Goal: Task Accomplishment & Management: Complete application form

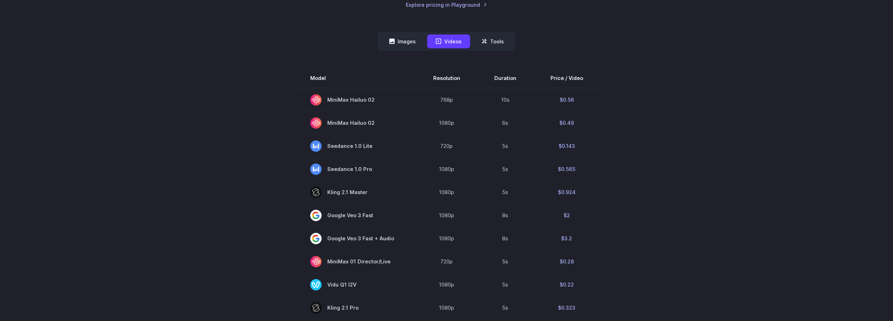
click at [416, 51] on div "Model Size Steps Price / Image FLUX.1 [schnell] 1024x1024 4 $0.0013 FLUX.1 [dev…" at bounding box center [446, 300] width 495 height 499
click at [413, 43] on button "Images" at bounding box center [403, 41] width 44 height 14
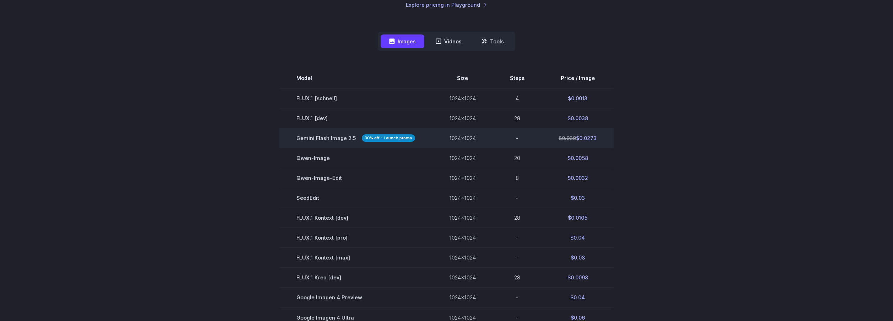
click at [414, 140] on td "Gemini Flash Image 2.5 30% off - Launch promo" at bounding box center [355, 138] width 153 height 20
click at [334, 138] on span "Gemini Flash Image 2.5 30% off - Launch promo" at bounding box center [355, 138] width 119 height 8
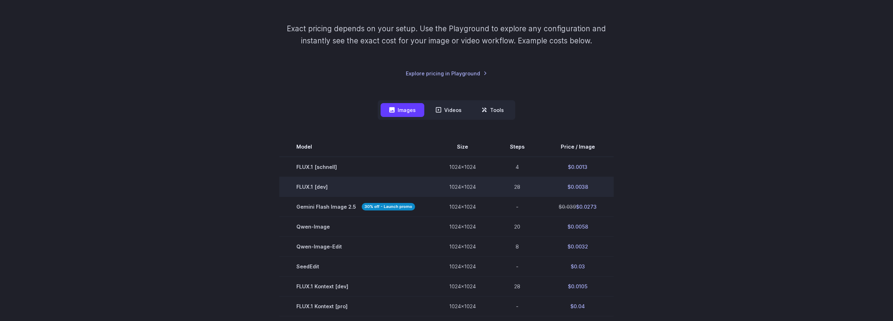
scroll to position [138, 0]
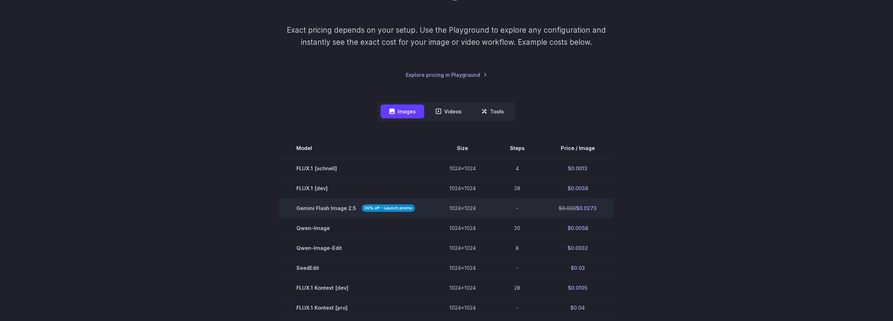
click at [458, 210] on td "1024x1024" at bounding box center [462, 208] width 61 height 20
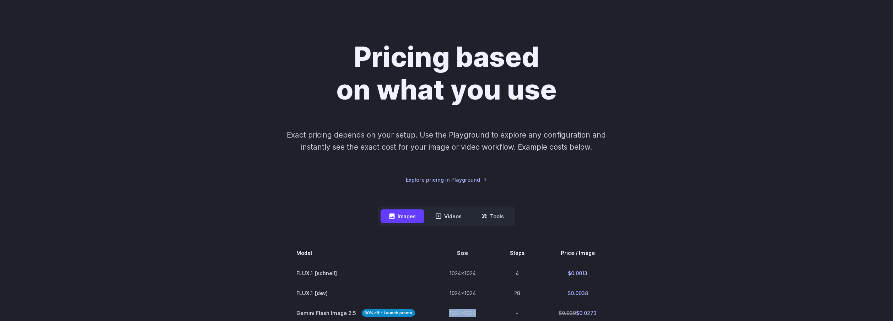
scroll to position [0, 0]
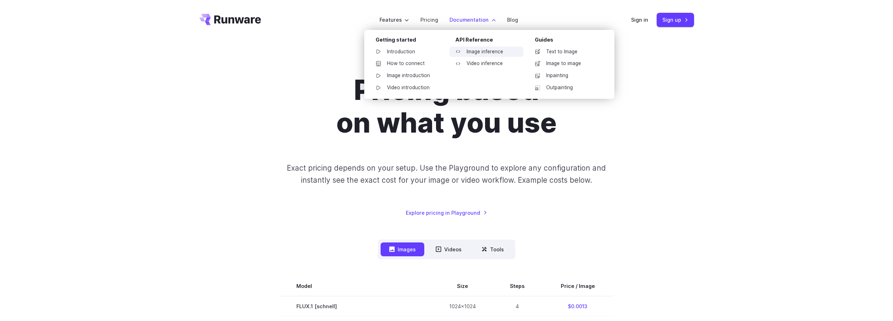
click at [494, 51] on link "Image inference" at bounding box center [487, 52] width 74 height 11
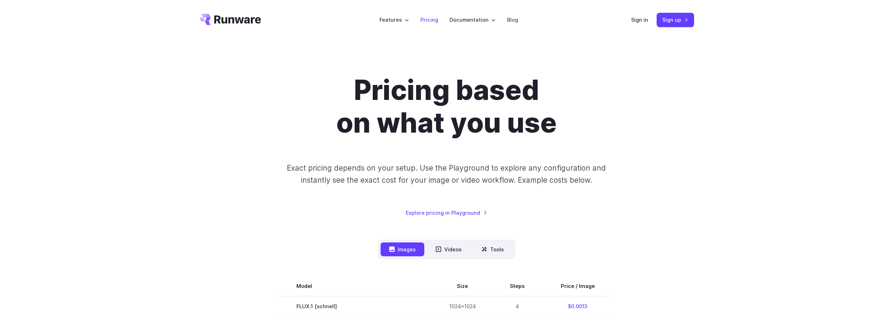
click at [433, 18] on link "Pricing" at bounding box center [430, 20] width 18 height 8
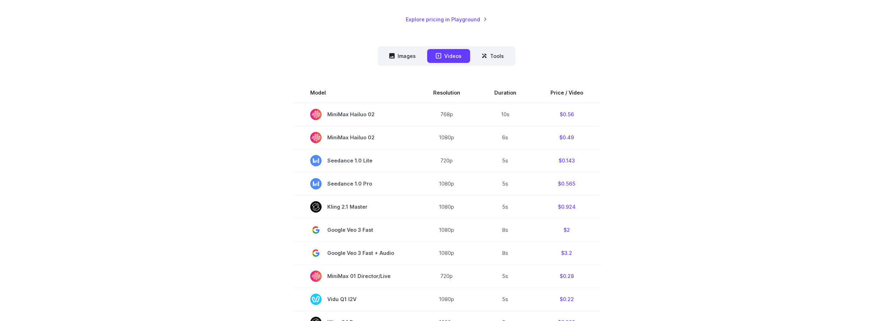
scroll to position [205, 0]
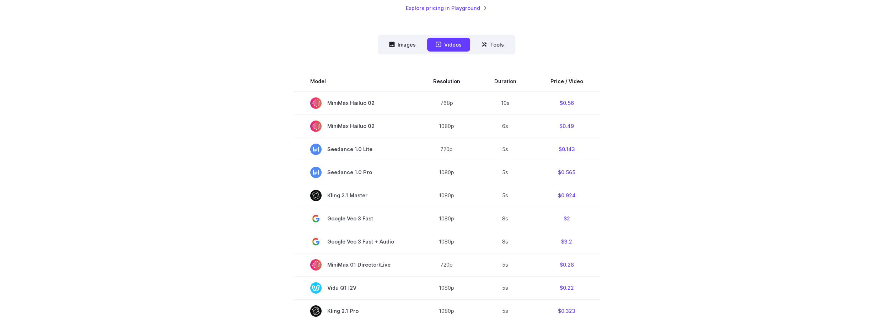
click at [396, 54] on div "Model Size Steps Price / Image FLUX.1 [schnell] 1024x1024 4 $0.0013 FLUX.1 [dev…" at bounding box center [446, 303] width 495 height 499
click at [402, 45] on button "Images" at bounding box center [403, 45] width 44 height 14
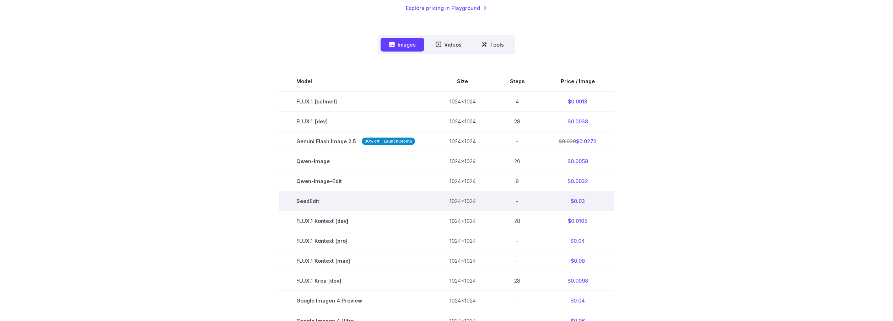
scroll to position [268, 0]
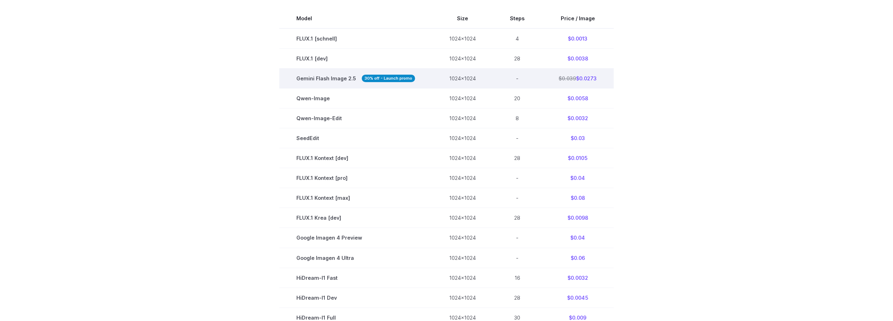
click at [349, 81] on span "Gemini Flash Image 2.5 30% off - Launch promo" at bounding box center [355, 78] width 119 height 8
copy span "Gemini Flash Image 2.5"
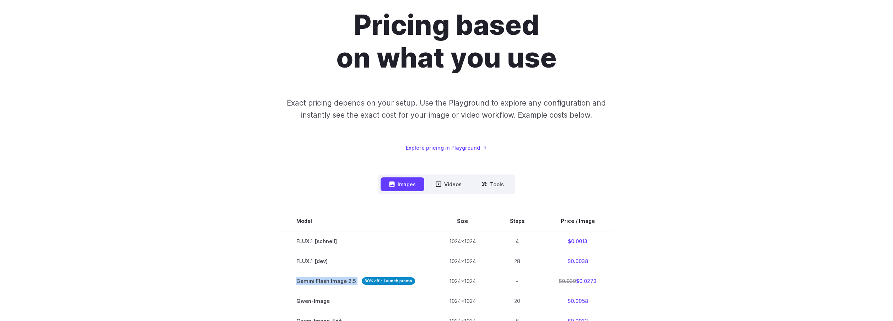
scroll to position [0, 0]
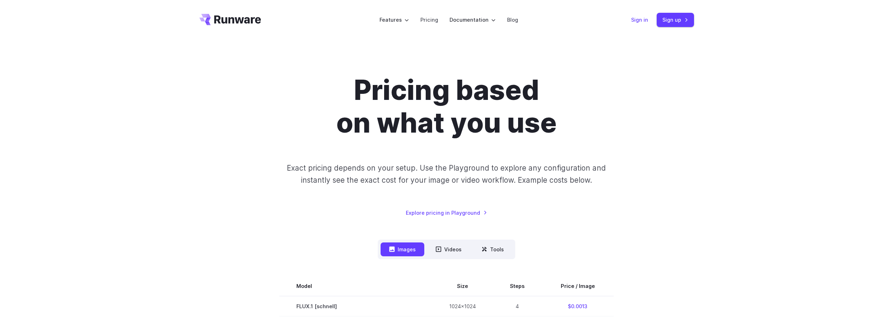
click at [640, 17] on link "Sign in" at bounding box center [639, 20] width 17 height 8
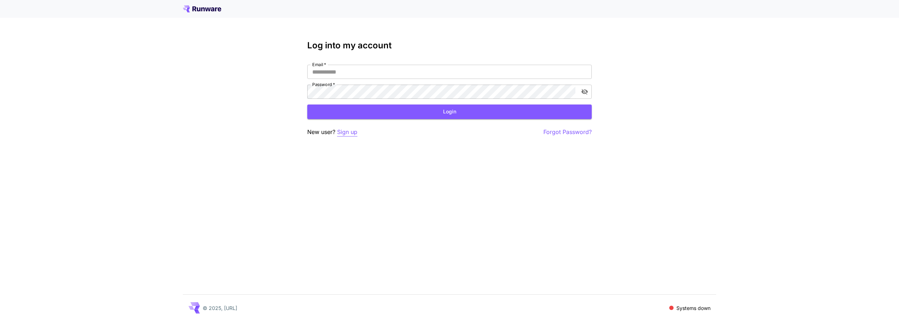
click at [355, 131] on p "Sign up" at bounding box center [347, 132] width 20 height 9
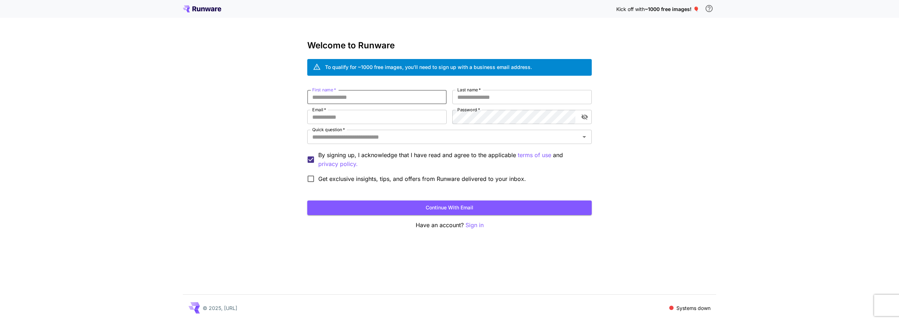
click at [389, 98] on input "First name   *" at bounding box center [376, 97] width 139 height 14
type input "*******"
click at [475, 94] on input "Last name   *" at bounding box center [521, 97] width 139 height 14
type input "******"
click at [358, 119] on input "Email   *" at bounding box center [376, 117] width 139 height 14
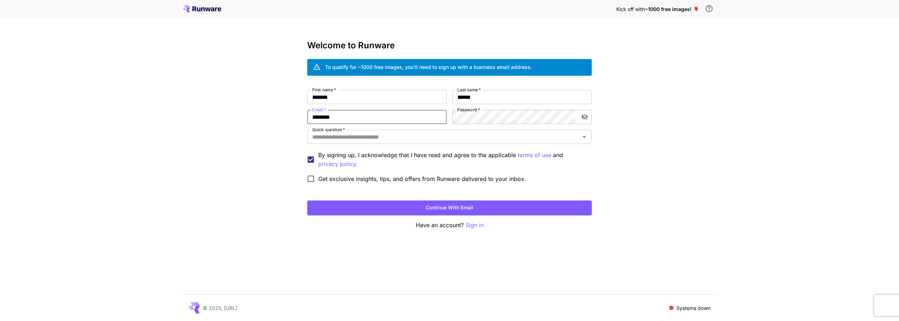
type input "**********"
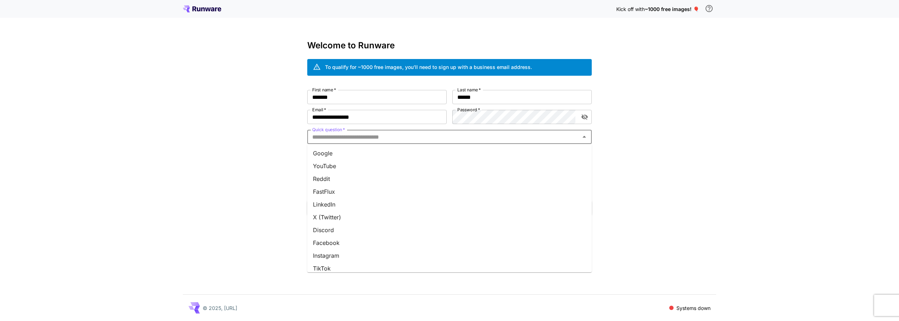
click at [403, 140] on input "Quick question   *" at bounding box center [443, 137] width 268 height 10
click at [324, 171] on li "Discord" at bounding box center [449, 167] width 284 height 13
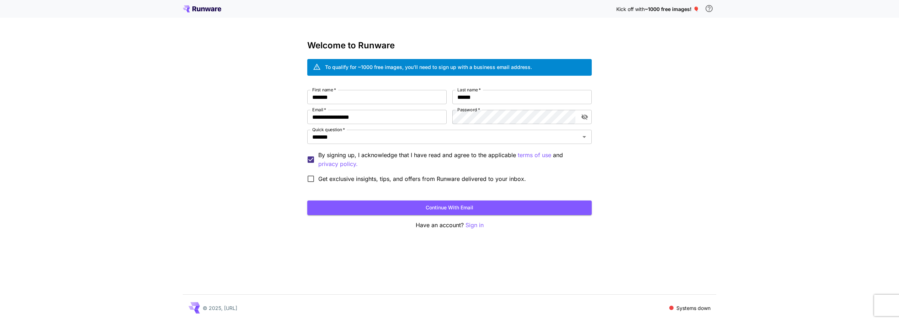
click at [343, 181] on span "Get exclusive insights, tips, and offers from Runware delivered to your inbox." at bounding box center [422, 179] width 208 height 9
click at [350, 208] on button "Continue with email" at bounding box center [449, 207] width 284 height 15
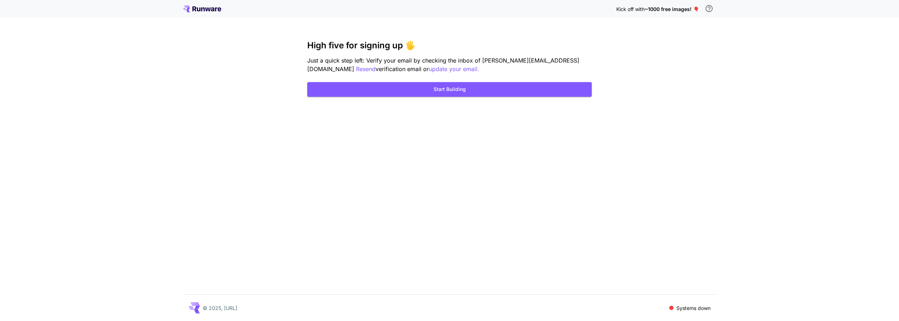
click at [350, 208] on div "Kick off with ~1000 free images! 🎈 High five for signing up 🖐️ Just a quick ste…" at bounding box center [449, 160] width 899 height 321
click at [429, 68] on p "update your email." at bounding box center [454, 69] width 50 height 9
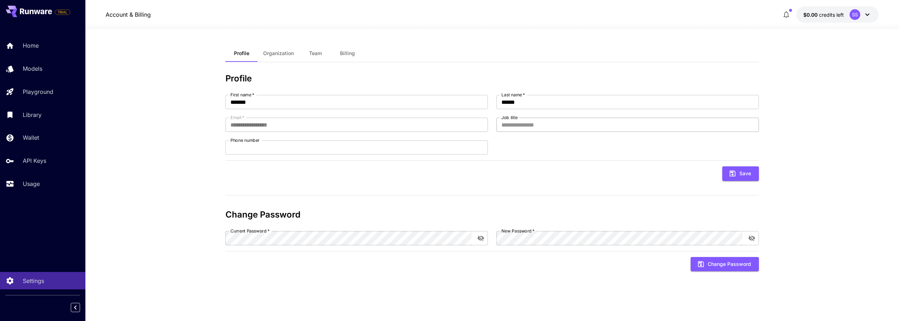
click at [526, 127] on input "Job title" at bounding box center [627, 125] width 262 height 14
type input "*"
type input "*******"
click at [257, 149] on input "Phone number" at bounding box center [356, 147] width 262 height 14
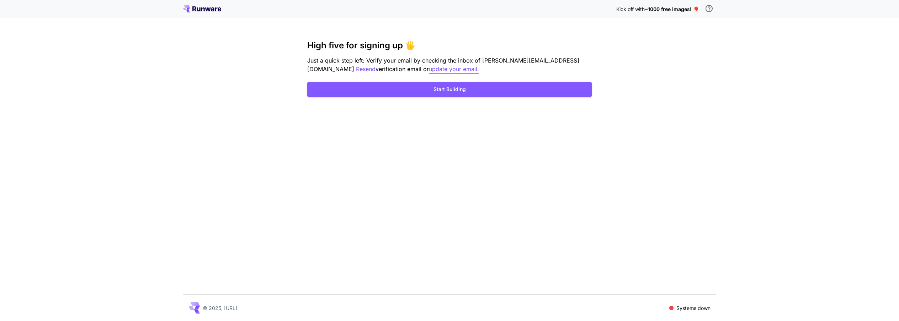
click at [429, 69] on p "update your email." at bounding box center [454, 69] width 50 height 9
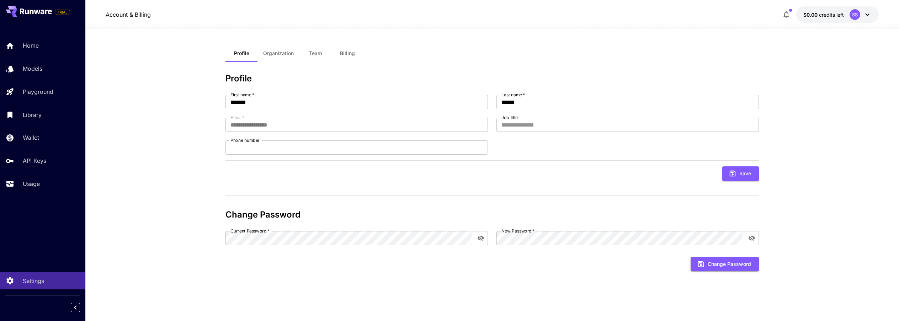
click at [863, 15] on icon at bounding box center [867, 14] width 9 height 9
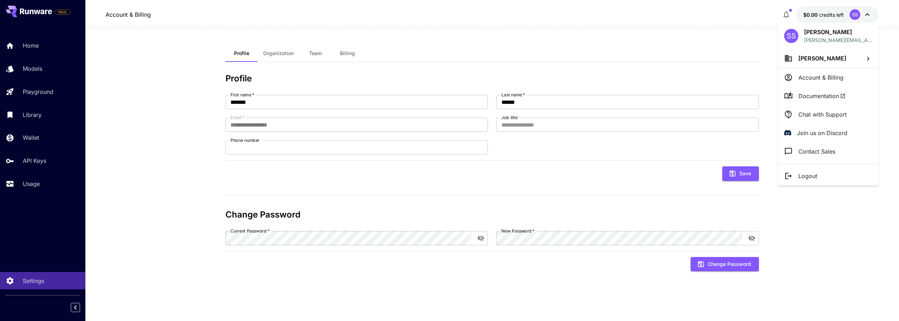
click at [819, 168] on li "Logout" at bounding box center [827, 176] width 101 height 18
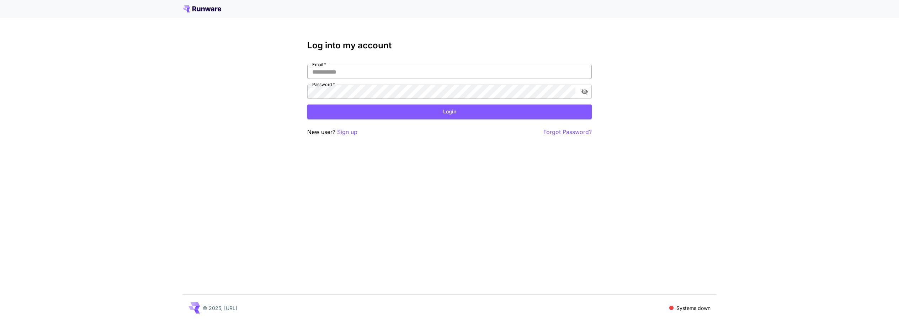
type input "**********"
click at [328, 74] on input "**********" at bounding box center [449, 72] width 284 height 14
drag, startPoint x: 333, startPoint y: 71, endPoint x: 296, endPoint y: 70, distance: 36.6
click at [296, 70] on div "**********" at bounding box center [449, 160] width 899 height 321
click at [341, 129] on p "Sign up" at bounding box center [347, 132] width 20 height 9
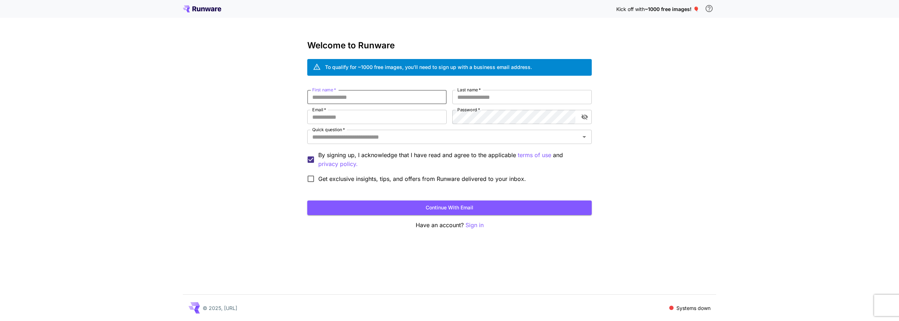
click at [342, 97] on input "First name   *" at bounding box center [376, 97] width 139 height 14
type input "*******"
click at [494, 93] on input "Last name   *" at bounding box center [521, 97] width 139 height 14
type input "******"
click at [392, 116] on input "Email   *" at bounding box center [376, 117] width 139 height 14
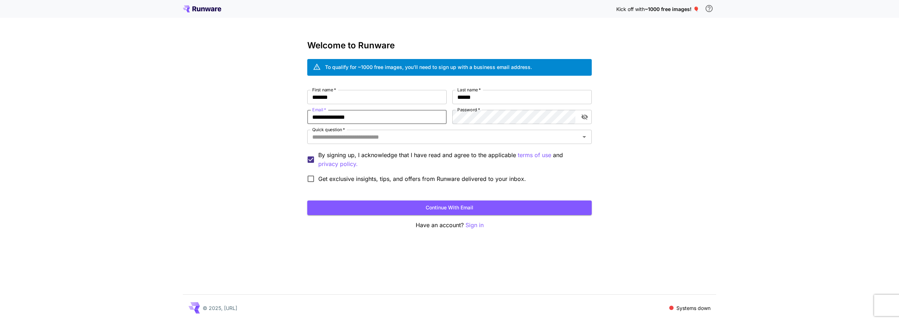
type input "**********"
click at [590, 116] on button "toggle password visibility" at bounding box center [584, 117] width 13 height 13
click at [342, 139] on input "Quick question   *" at bounding box center [443, 137] width 268 height 10
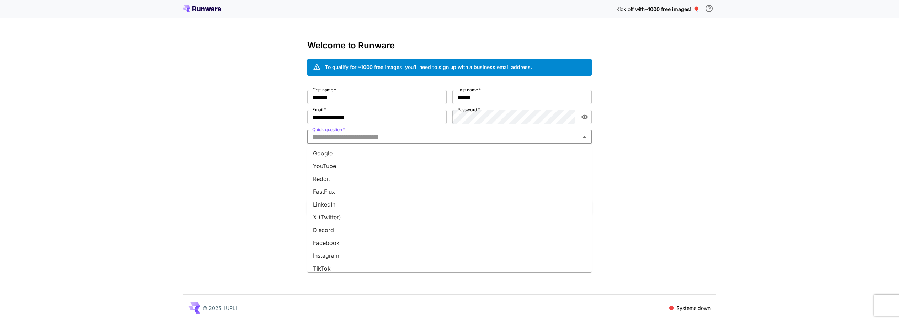
click at [339, 228] on li "Discord" at bounding box center [449, 230] width 284 height 13
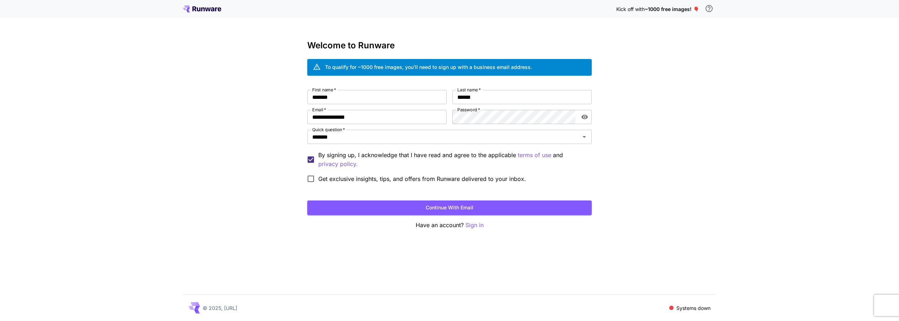
click at [330, 182] on span "Get exclusive insights, tips, and offers from Runware delivered to your inbox." at bounding box center [422, 179] width 208 height 9
click at [341, 196] on form "**********" at bounding box center [449, 152] width 284 height 125
drag, startPoint x: 342, startPoint y: 204, endPoint x: 348, endPoint y: 203, distance: 6.1
click at [342, 204] on button "Continue with email" at bounding box center [449, 207] width 284 height 15
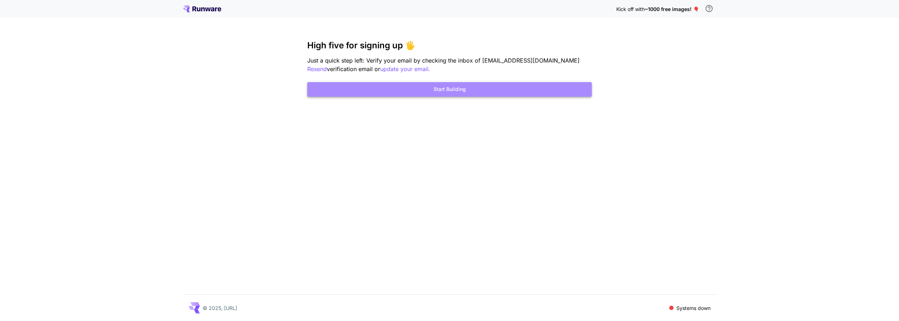
click at [519, 90] on button "Start Building" at bounding box center [449, 89] width 284 height 15
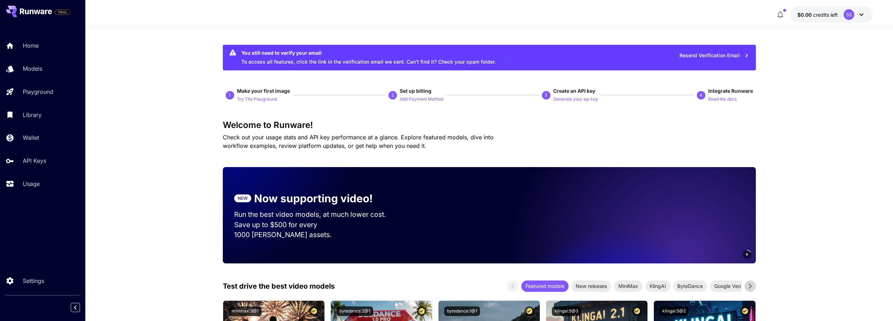
click at [718, 54] on button "Resend Verification Email" at bounding box center [714, 55] width 77 height 15
click at [886, 11] on icon "close" at bounding box center [883, 12] width 5 height 6
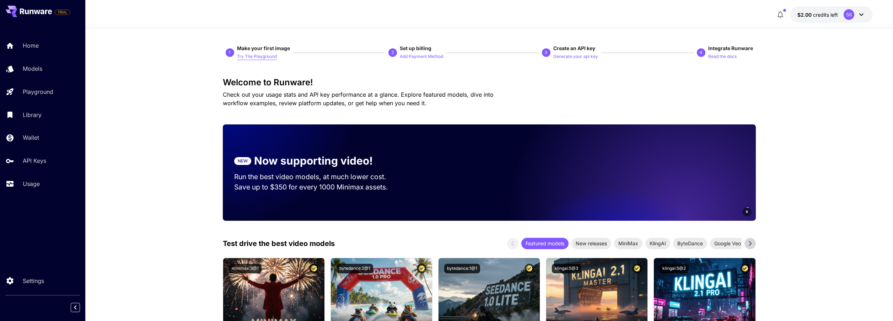
click at [268, 58] on p "Try The Playground" at bounding box center [257, 56] width 40 height 7
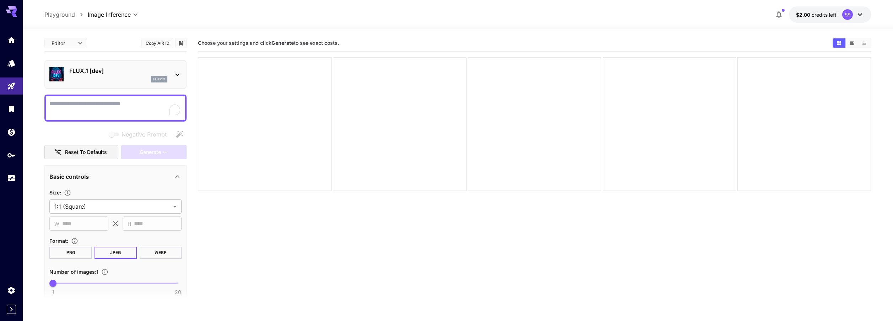
click at [99, 74] on p "FLUX.1 [dev]" at bounding box center [118, 70] width 98 height 9
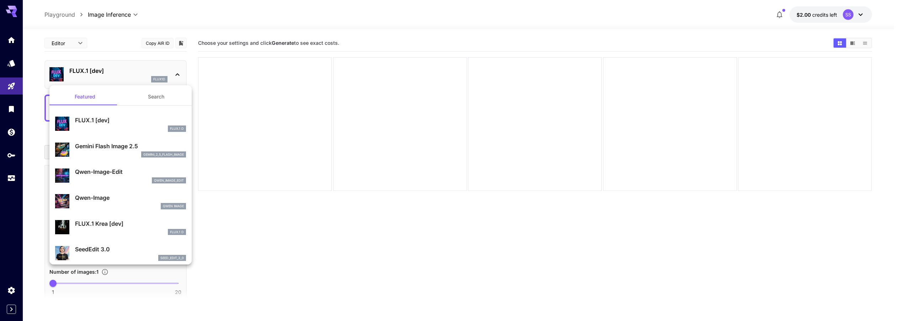
click at [111, 146] on p "Gemini Flash Image 2.5" at bounding box center [130, 146] width 111 height 9
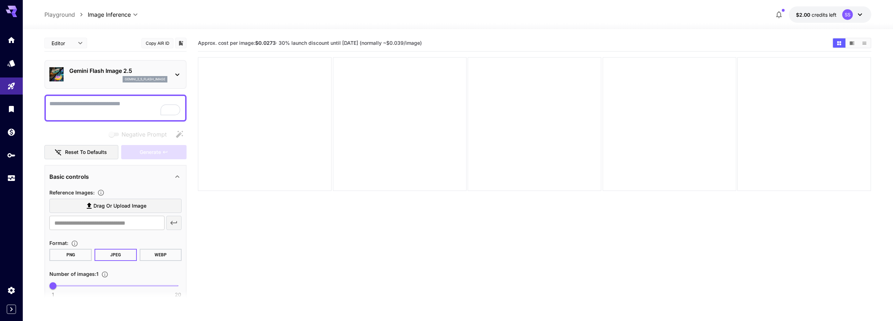
click at [151, 78] on p "gemini_2_5_flash_image" at bounding box center [145, 79] width 41 height 5
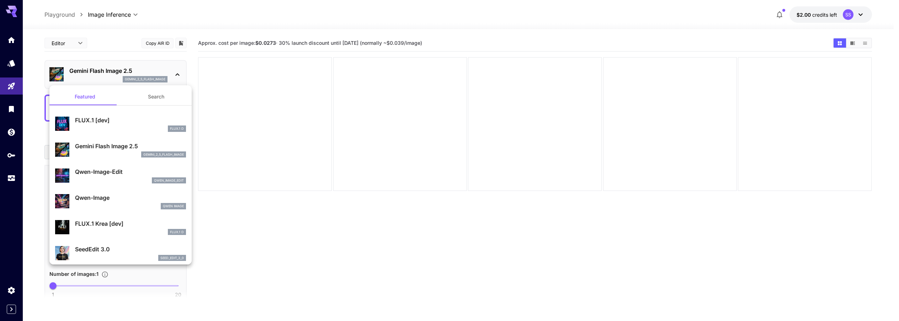
click at [165, 75] on div at bounding box center [449, 160] width 899 height 321
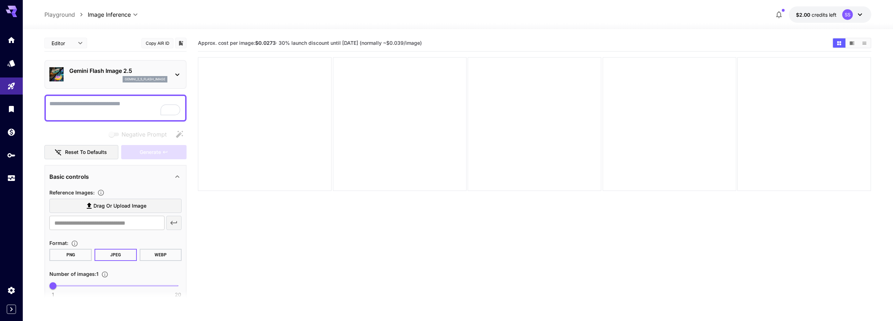
click at [860, 13] on icon at bounding box center [860, 14] width 9 height 9
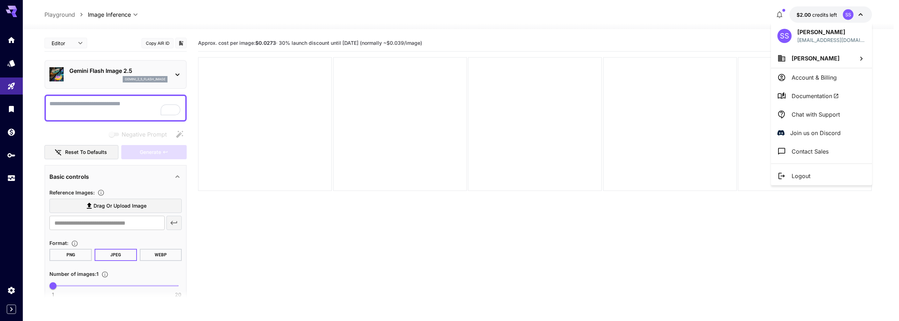
click at [687, 33] on div at bounding box center [449, 160] width 899 height 321
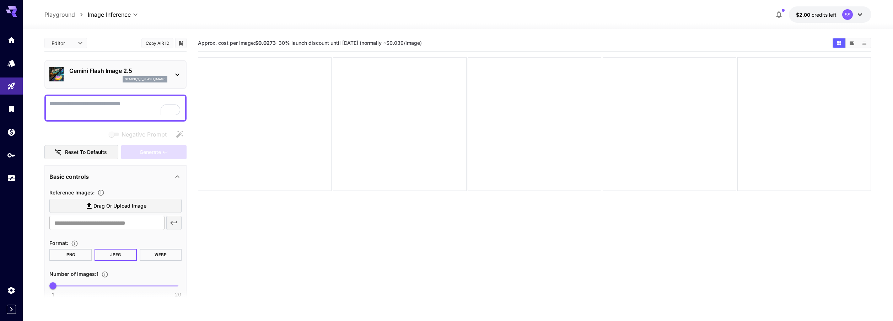
click at [137, 72] on p "Gemini Flash Image 2.5" at bounding box center [118, 70] width 98 height 9
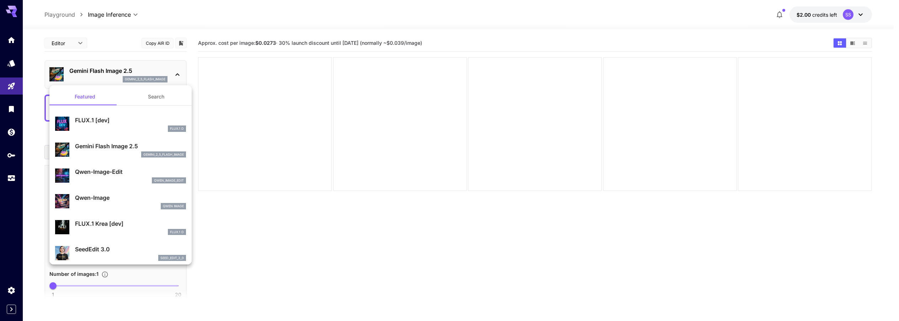
click at [92, 118] on p "FLUX.1 [dev]" at bounding box center [130, 120] width 111 height 9
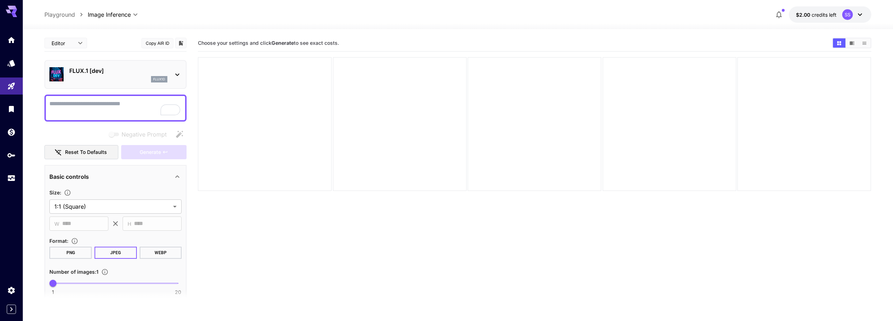
click at [109, 76] on div "flux1d" at bounding box center [118, 79] width 98 height 6
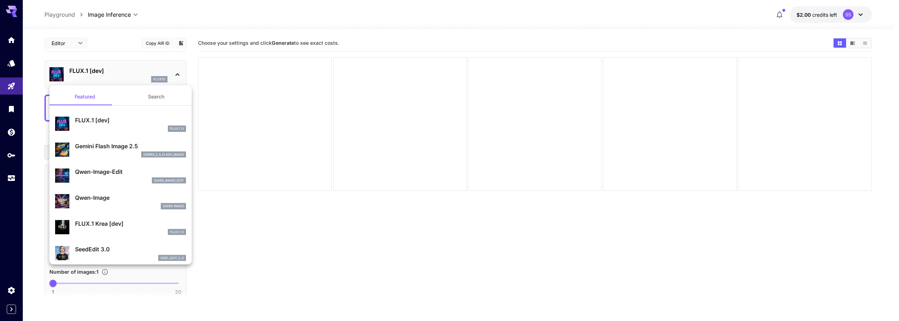
click at [10, 41] on div at bounding box center [449, 160] width 899 height 321
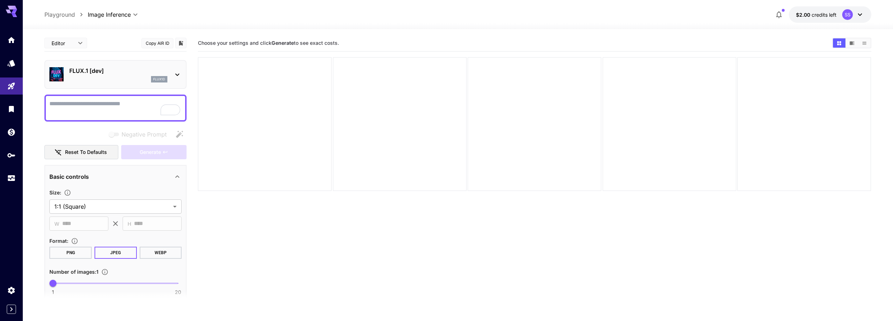
click at [10, 41] on icon "Home" at bounding box center [11, 40] width 7 height 6
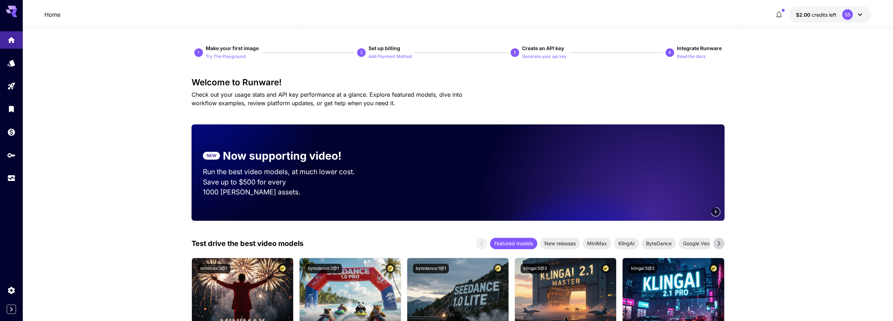
click at [842, 15] on button "$2.00 credits left SS" at bounding box center [830, 14] width 82 height 16
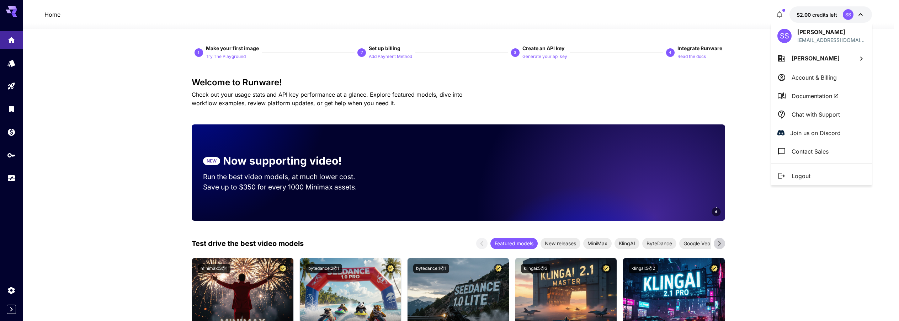
click at [614, 74] on div at bounding box center [449, 160] width 899 height 321
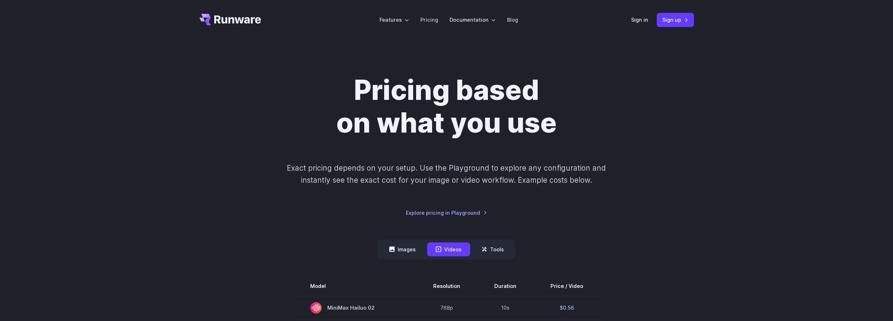
scroll to position [157, 0]
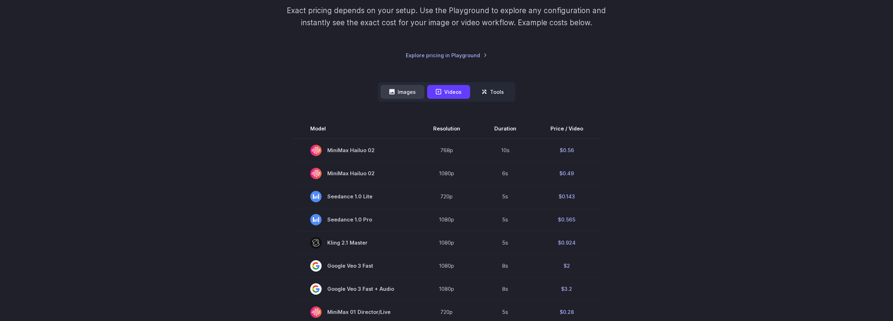
click at [400, 92] on button "Images" at bounding box center [403, 92] width 44 height 14
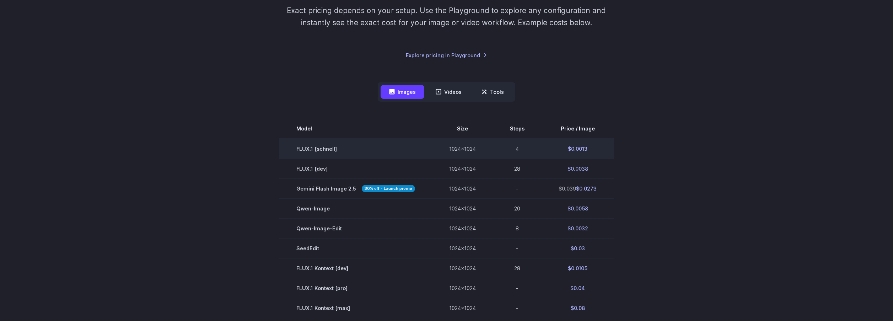
scroll to position [215, 0]
